Goal: Information Seeking & Learning: Learn about a topic

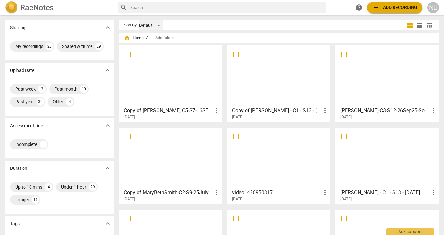
click at [158, 25] on div "Default" at bounding box center [150, 25] width 23 height 10
click at [298, 26] on div at bounding box center [222, 117] width 444 height 235
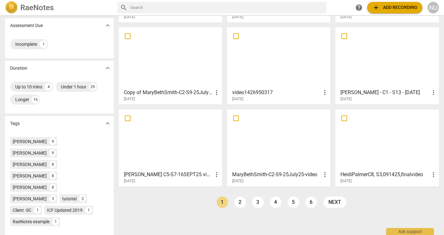
scroll to position [102, 0]
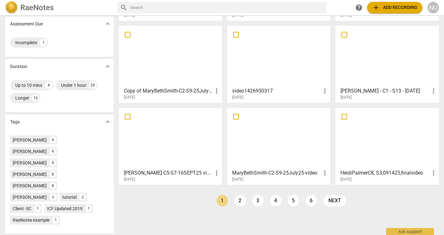
click at [366, 173] on h3 "HeidiPalmerC8, S3,091425,finalvideo" at bounding box center [384, 173] width 89 height 8
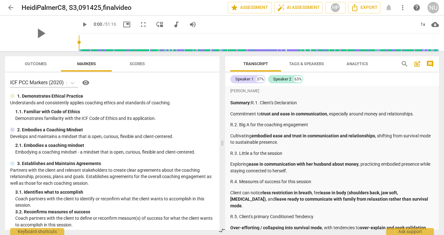
click at [10, 9] on span "arrow_back" at bounding box center [11, 8] width 8 height 8
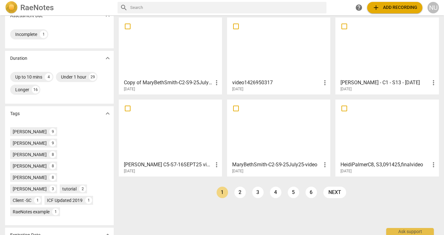
scroll to position [112, 0]
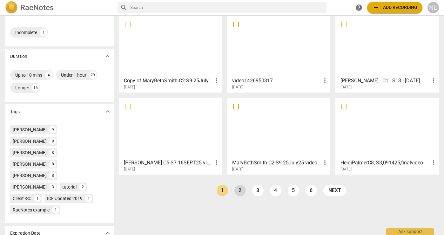
click at [238, 192] on link "2" at bounding box center [239, 190] width 11 height 11
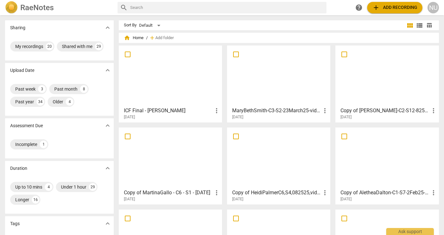
click at [145, 111] on h3 "ICF Final - [PERSON_NAME]" at bounding box center [168, 111] width 89 height 8
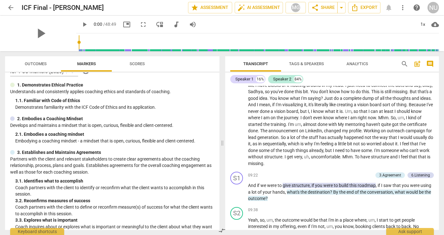
scroll to position [11, 0]
click at [37, 66] on span "Outcomes" at bounding box center [35, 64] width 37 height 9
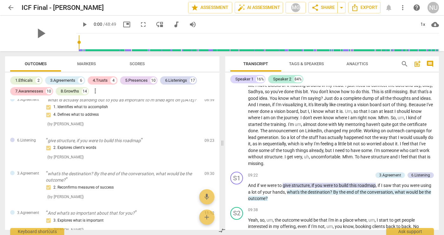
scroll to position [0, 0]
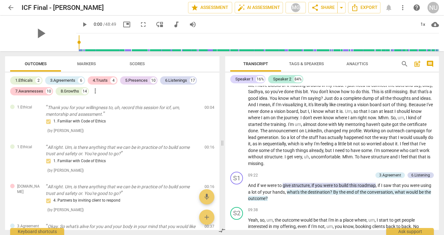
click at [90, 65] on span "Markers" at bounding box center [86, 63] width 19 height 5
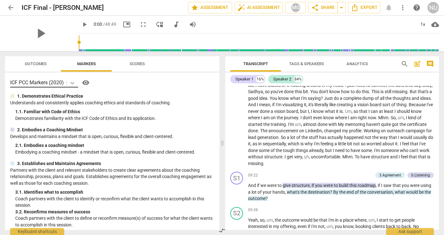
click at [74, 83] on icon at bounding box center [72, 83] width 6 height 6
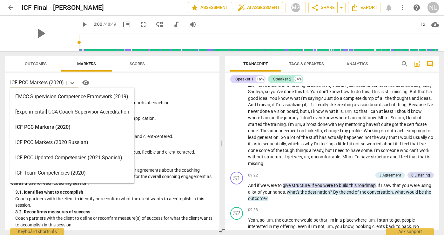
scroll to position [166, 0]
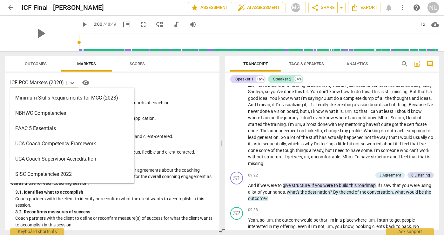
click at [91, 174] on div "SISC Competencies 2022" at bounding box center [72, 173] width 124 height 15
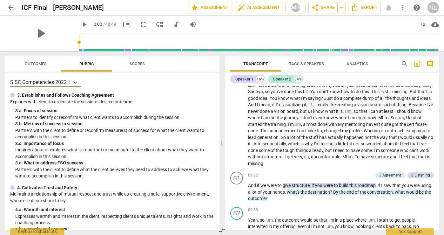
click at [36, 62] on span "Outcomes" at bounding box center [36, 63] width 22 height 5
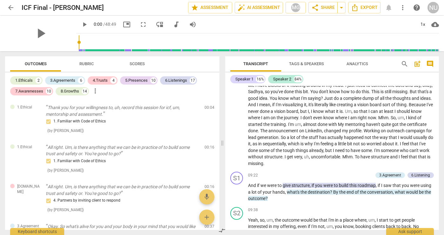
click at [90, 64] on span "Rubric" at bounding box center [86, 63] width 14 height 5
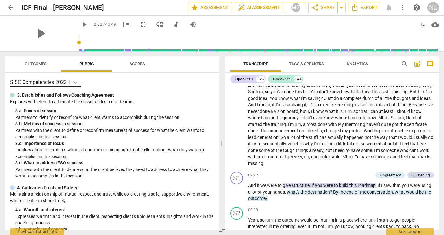
click at [75, 82] on icon at bounding box center [75, 82] width 6 height 6
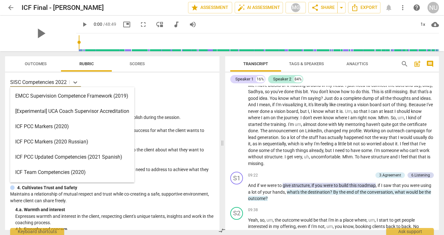
click at [87, 127] on div "ICF PCC Markers (2020)" at bounding box center [72, 126] width 124 height 15
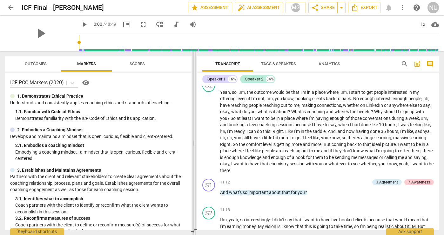
scroll to position [842, 0]
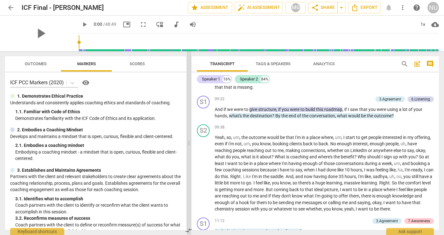
drag, startPoint x: 222, startPoint y: 142, endPoint x: 188, endPoint y: 142, distance: 33.3
click at [188, 142] on span at bounding box center [189, 143] width 4 height 184
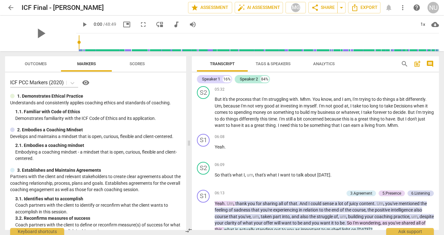
scroll to position [565, 0]
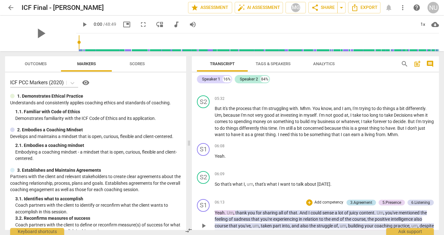
click at [352, 204] on div "3.Agreement" at bounding box center [361, 202] width 22 height 6
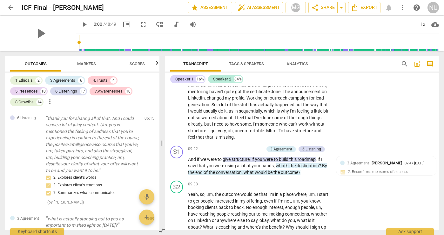
scroll to position [1039, 0]
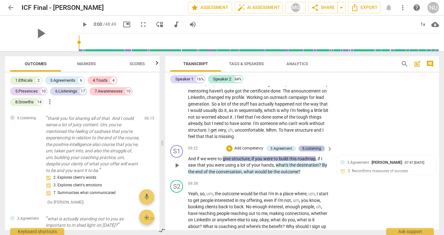
click at [309, 147] on div "6.Listening" at bounding box center [311, 148] width 19 height 6
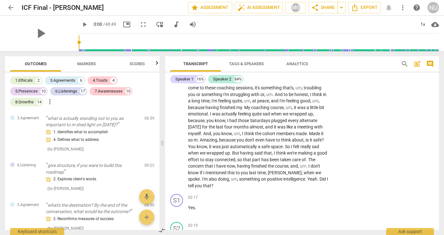
scroll to position [0, 0]
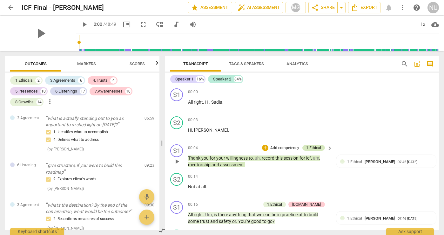
click at [312, 147] on div "1.Ethical" at bounding box center [313, 148] width 15 height 6
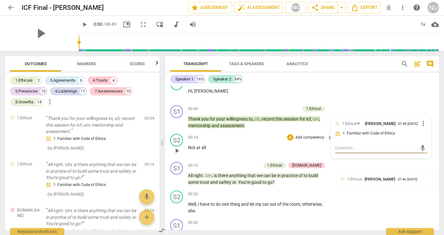
scroll to position [45, 0]
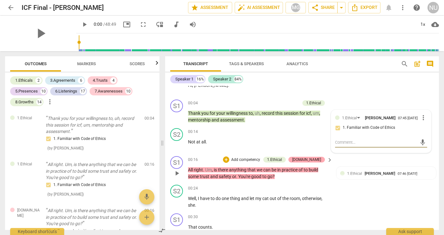
click at [316, 159] on div "[DOMAIN_NAME]" at bounding box center [306, 160] width 29 height 6
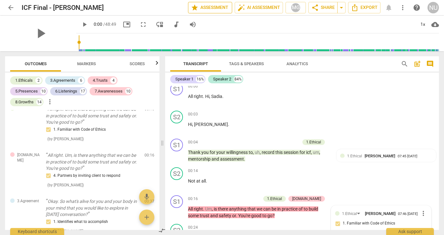
scroll to position [0, 0]
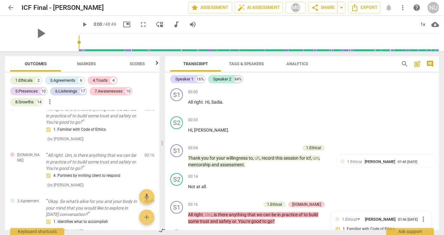
click at [10, 7] on span "arrow_back" at bounding box center [11, 8] width 8 height 8
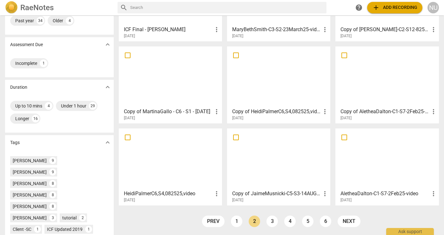
scroll to position [82, 0]
click at [234, 220] on link "1" at bounding box center [236, 220] width 11 height 11
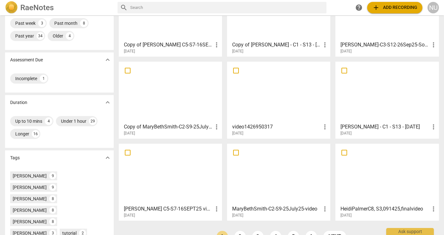
scroll to position [66, 0]
click at [384, 207] on h3 "HeidiPalmerC8, S3,091425,finalvideo" at bounding box center [384, 208] width 89 height 8
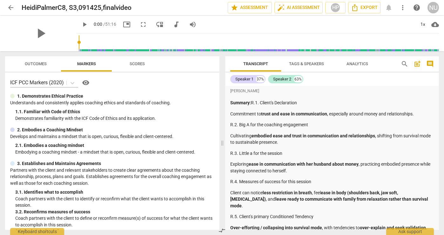
click at [404, 7] on span "more_vert" at bounding box center [403, 8] width 8 height 8
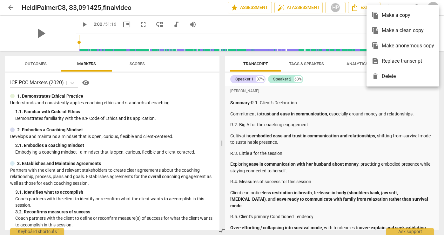
click at [323, 18] on div at bounding box center [222, 117] width 444 height 235
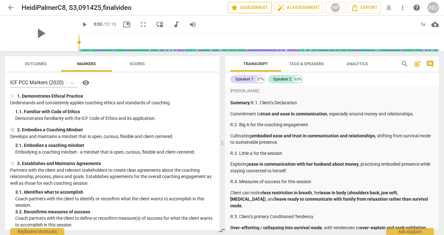
click at [248, 10] on span "star Assessment" at bounding box center [250, 8] width 38 height 8
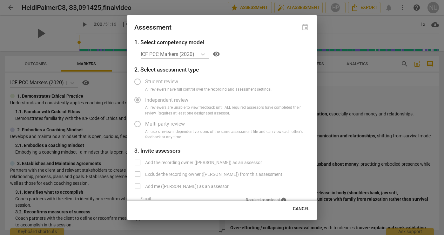
click at [302, 211] on span "Cancel" at bounding box center [301, 208] width 17 height 6
radio input "false"
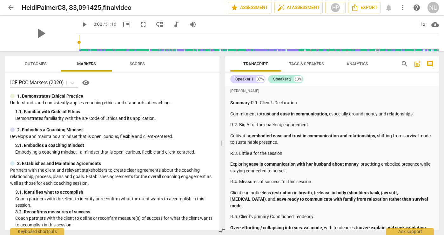
click at [402, 11] on span "more_vert" at bounding box center [403, 8] width 8 height 8
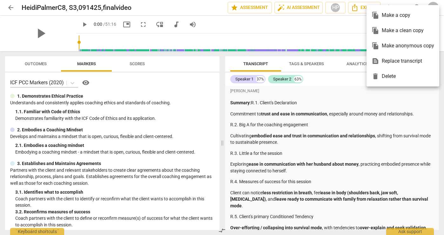
click at [395, 15] on div "file_copy Make a copy" at bounding box center [403, 15] width 63 height 15
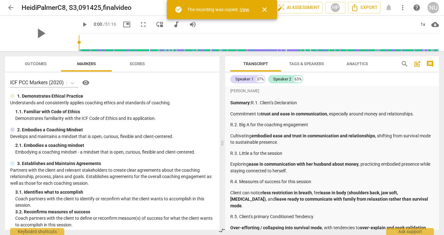
click at [247, 10] on link "View" at bounding box center [245, 9] width 10 height 5
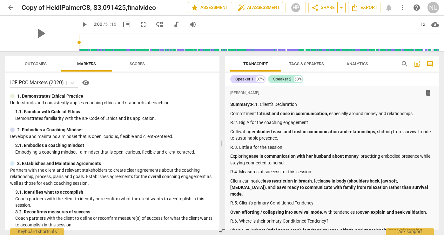
click at [343, 8] on span "arrow_drop_down" at bounding box center [342, 8] width 8 height 8
click at [318, 8] on span "share" at bounding box center [315, 8] width 8 height 8
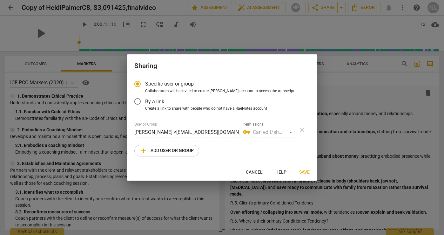
click at [176, 154] on button "add Add user or group" at bounding box center [166, 150] width 65 height 11
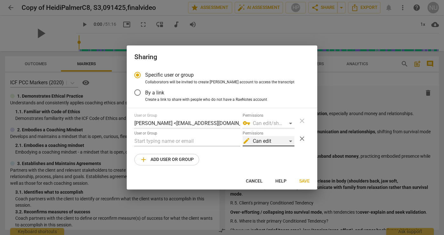
click at [282, 141] on div "edit Can edit" at bounding box center [269, 141] width 52 height 10
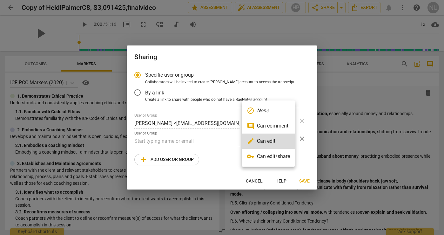
click at [278, 159] on li "vpn_key Can edit/share" at bounding box center [268, 156] width 53 height 15
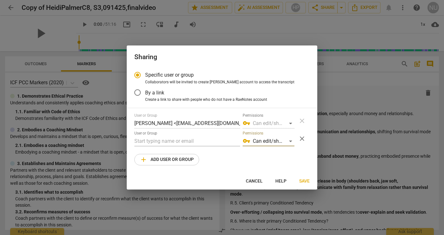
click at [254, 182] on span "Cancel" at bounding box center [254, 181] width 17 height 6
radio input "false"
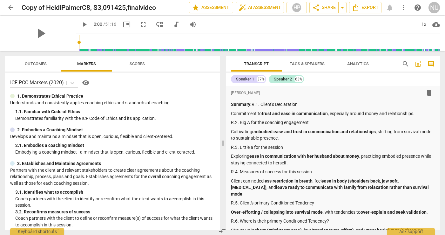
click at [404, 8] on span "more_vert" at bounding box center [404, 8] width 8 height 8
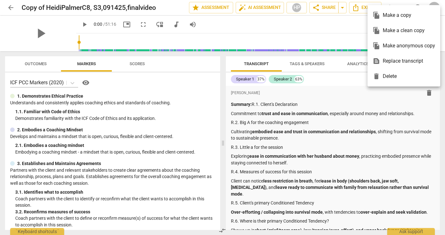
click at [393, 77] on div "delete Delete" at bounding box center [403, 76] width 63 height 15
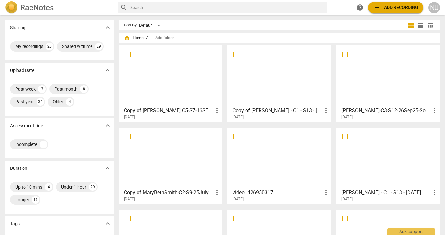
click at [374, 111] on h3 "[PERSON_NAME]-C3-S12-26Sep25-Somatics Final-video" at bounding box center [385, 111] width 89 height 8
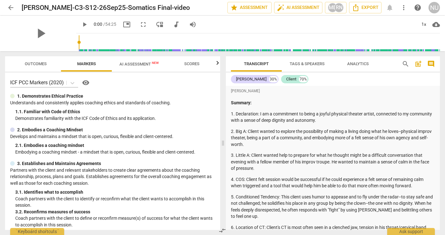
click at [8, 6] on span "arrow_back" at bounding box center [11, 8] width 8 height 8
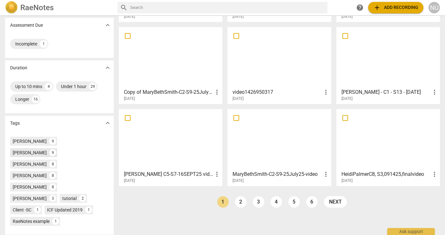
scroll to position [100, 0]
click at [47, 150] on div "[PERSON_NAME]" at bounding box center [30, 153] width 34 height 6
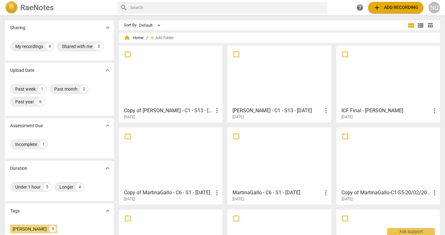
scroll to position [57, 0]
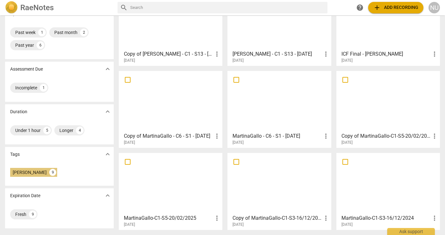
click at [31, 169] on div "[PERSON_NAME]" at bounding box center [30, 172] width 34 height 6
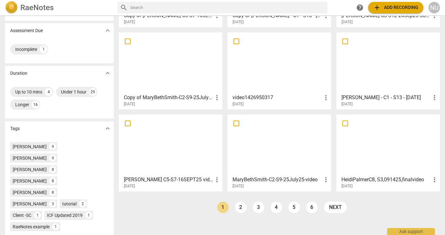
scroll to position [98, 0]
